Goal: Navigation & Orientation: Go to known website

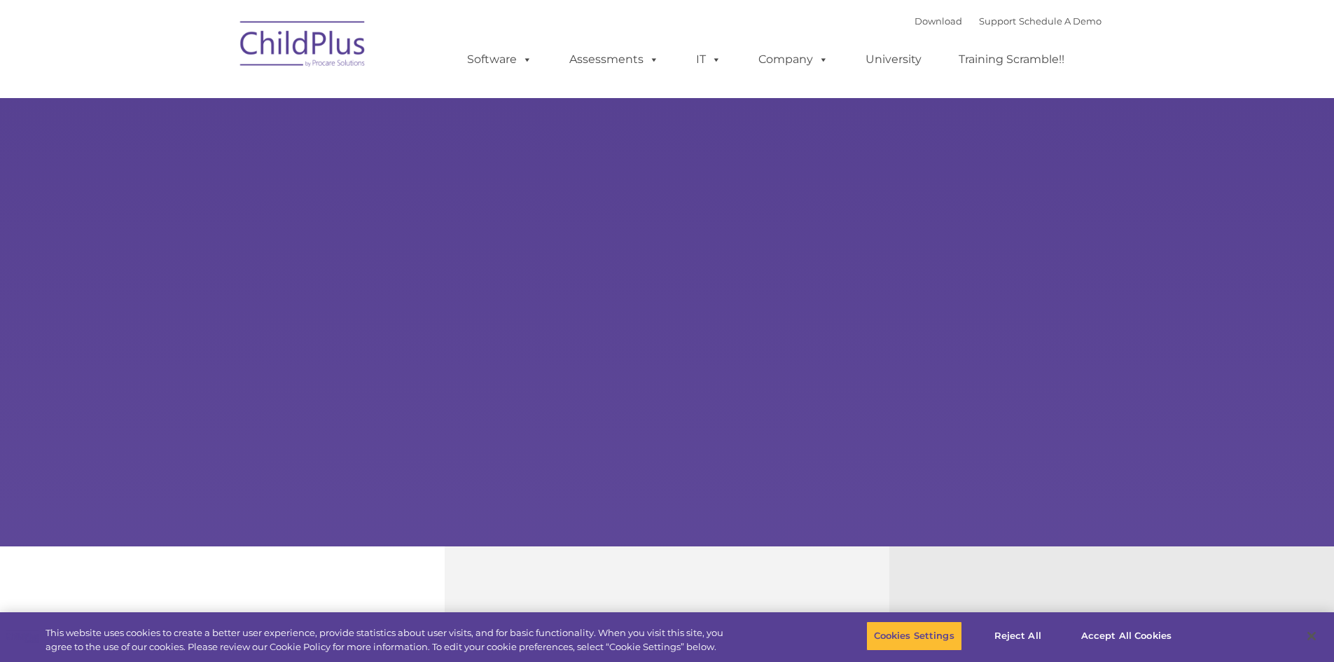
select select "MEDIUM"
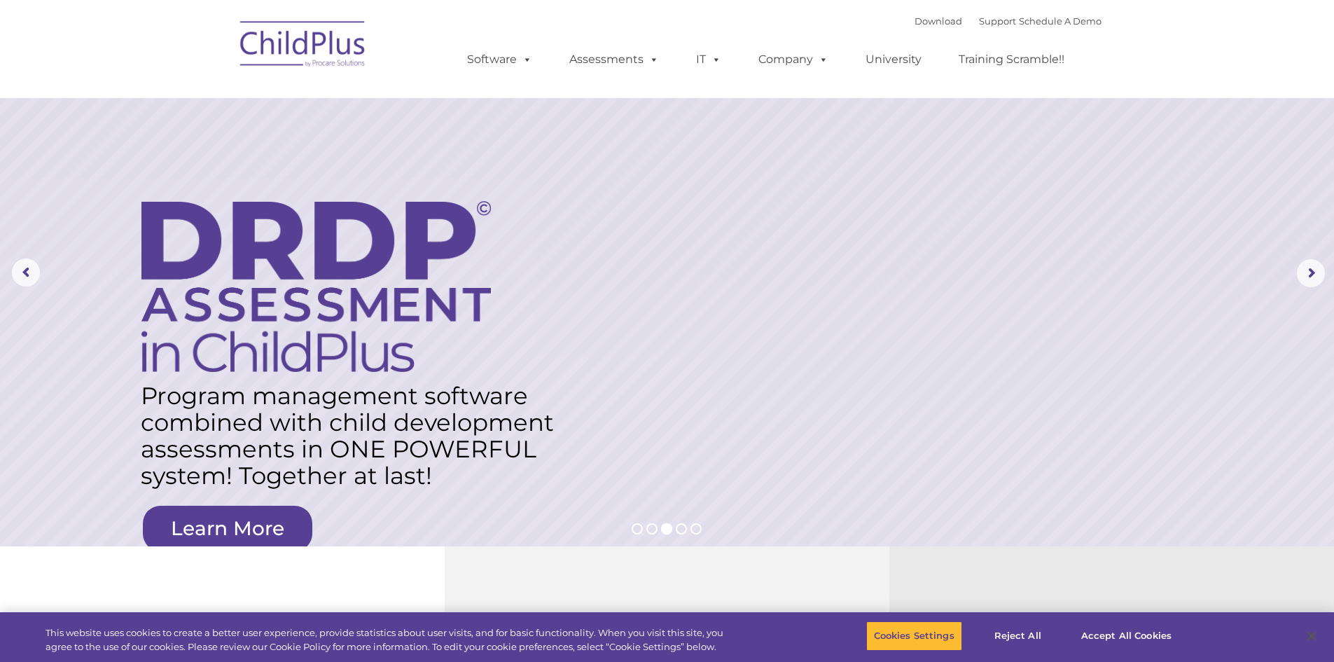
click at [324, 46] on img at bounding box center [303, 46] width 140 height 70
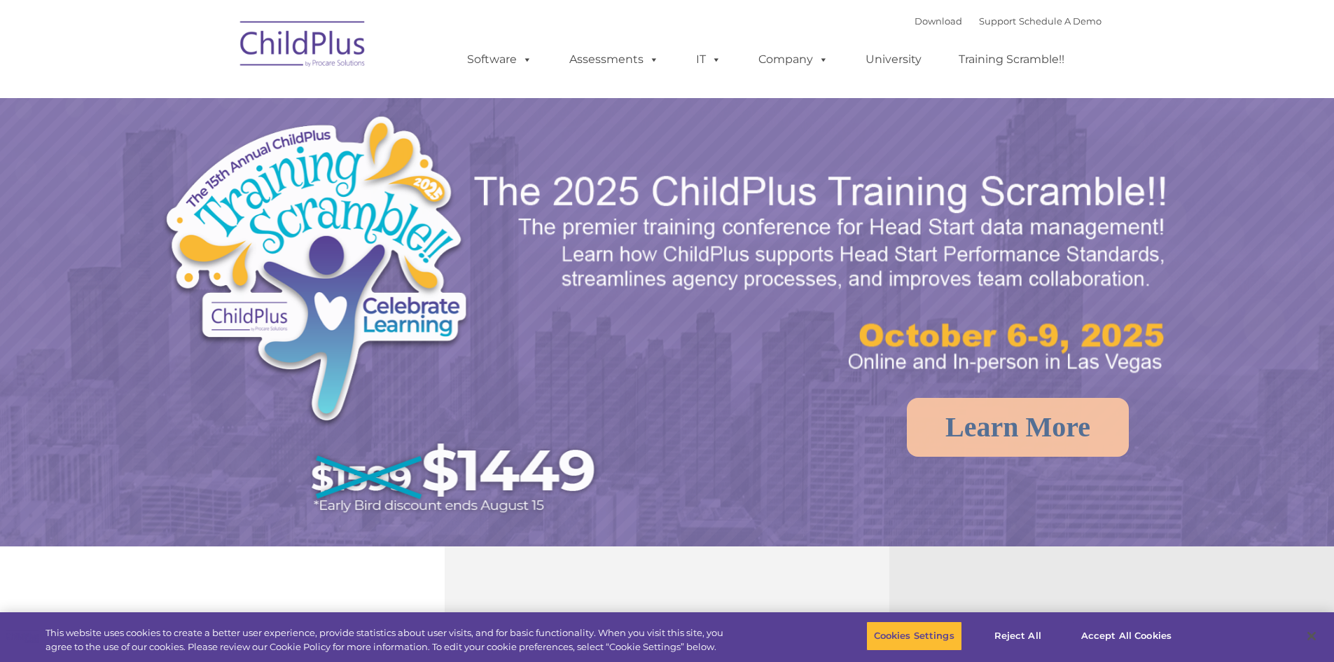
select select "MEDIUM"
